Goal: Task Accomplishment & Management: Manage account settings

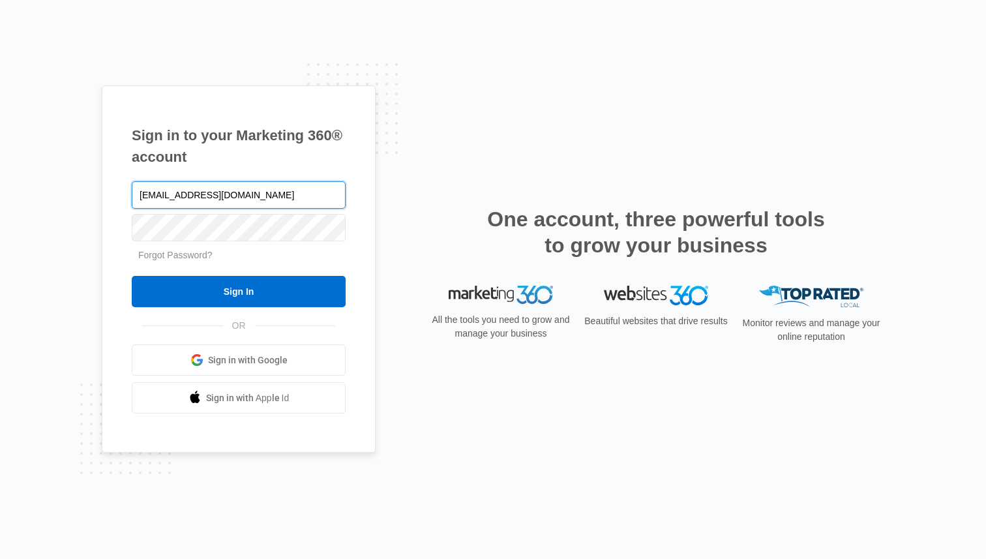
type input "[EMAIL_ADDRESS][DOMAIN_NAME]"
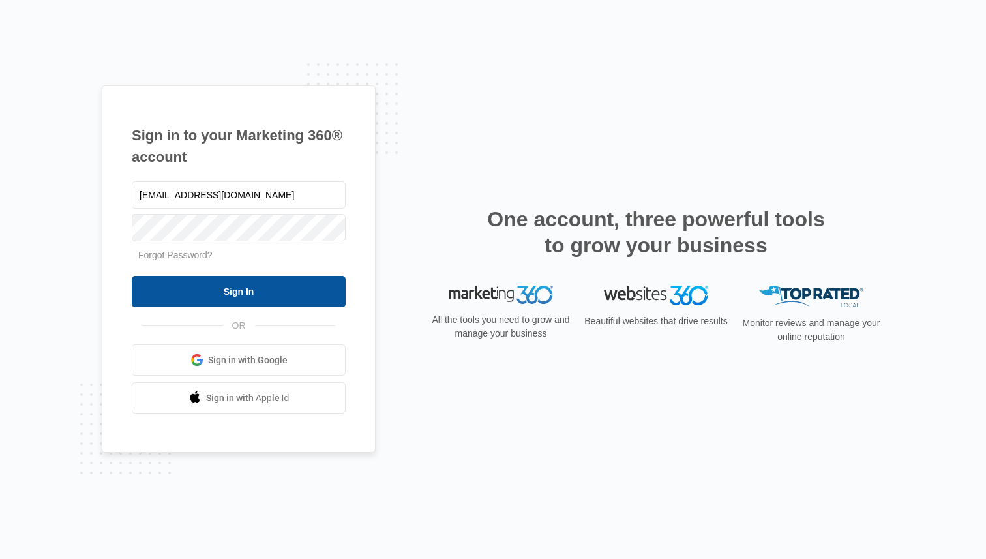
click at [246, 297] on input "Sign In" at bounding box center [239, 291] width 214 height 31
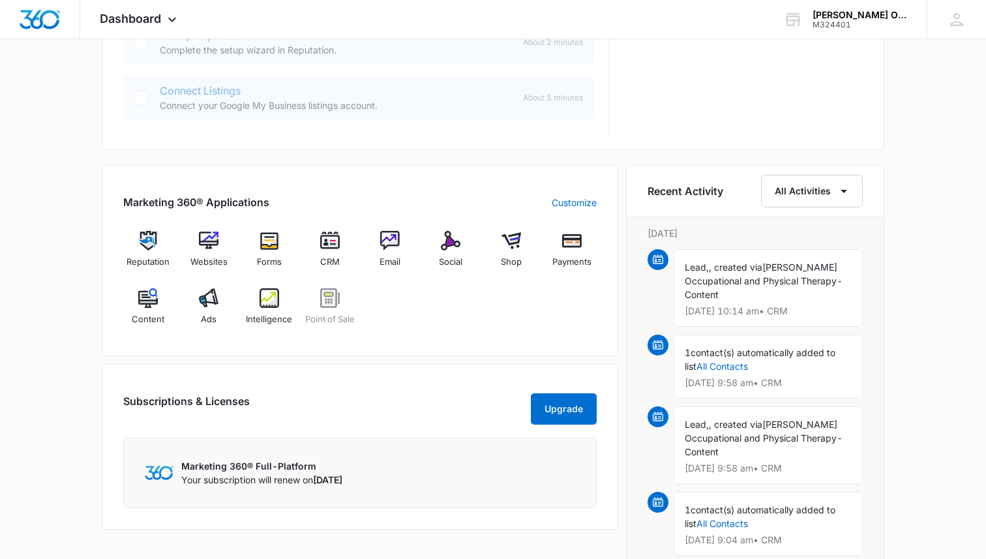
scroll to position [690, 0]
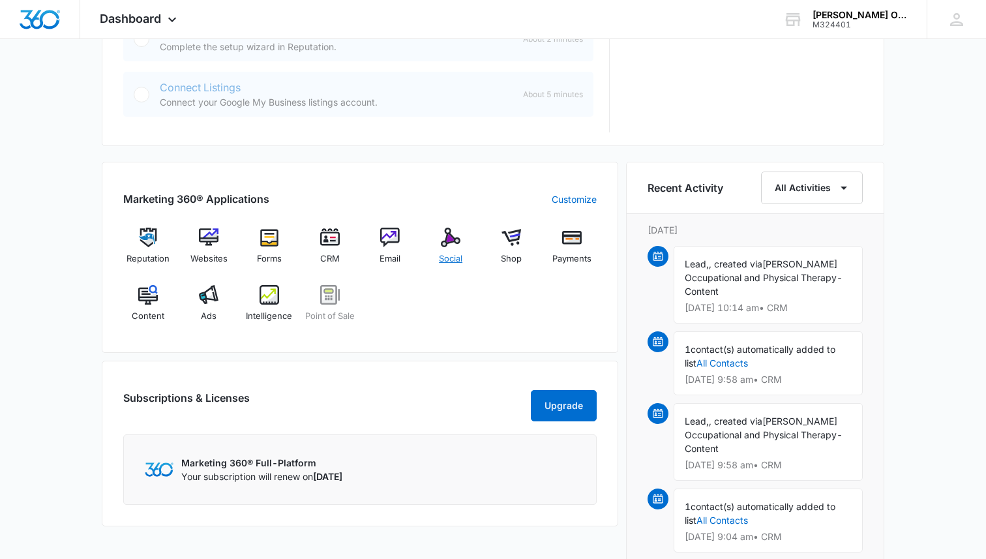
click at [449, 233] on img at bounding box center [451, 238] width 20 height 20
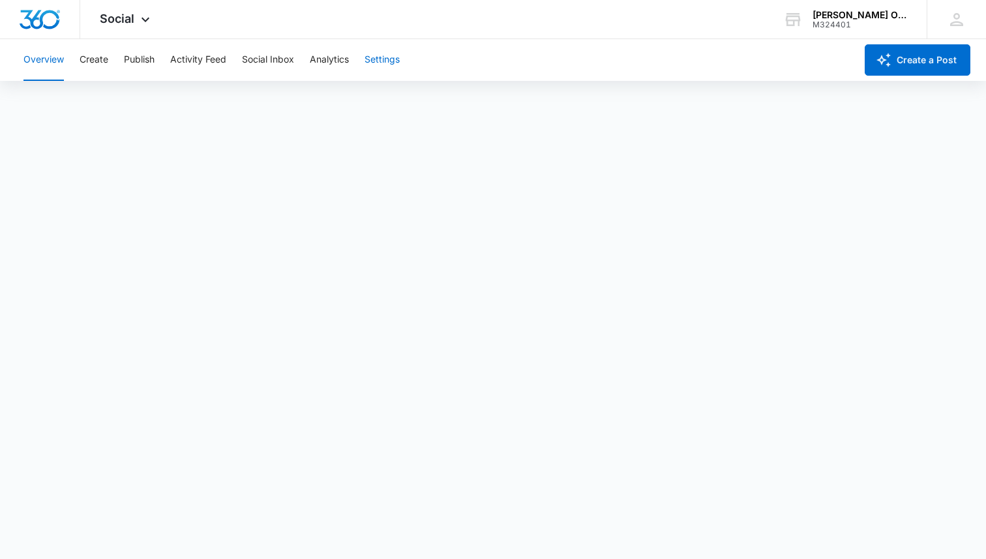
click at [380, 61] on button "Settings" at bounding box center [381, 60] width 35 height 42
